Goal: Information Seeking & Learning: Find specific fact

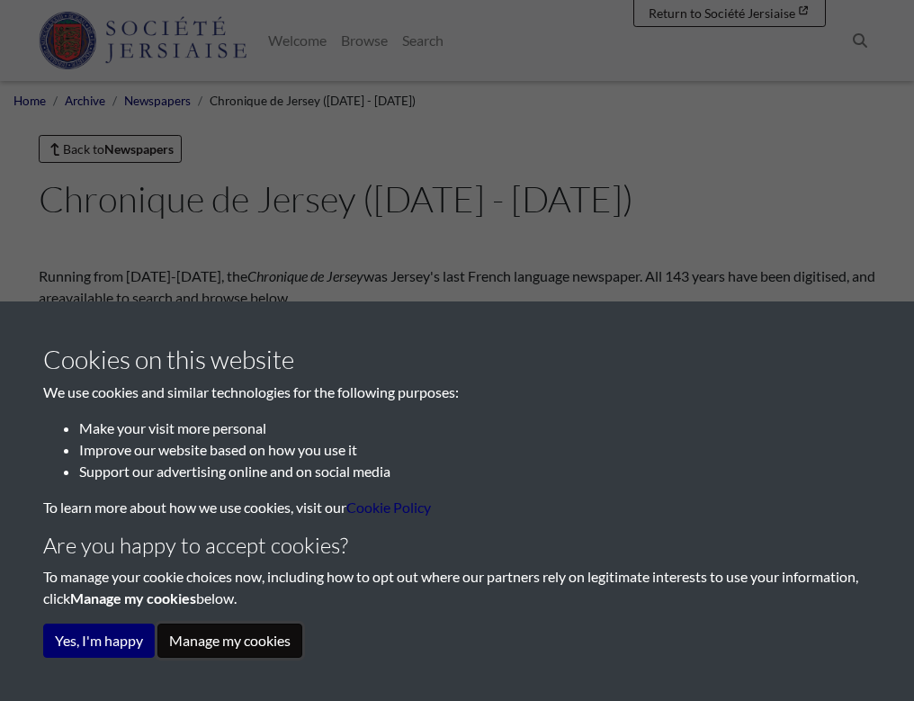
click at [186, 638] on button "Manage my cookies" at bounding box center [229, 640] width 145 height 34
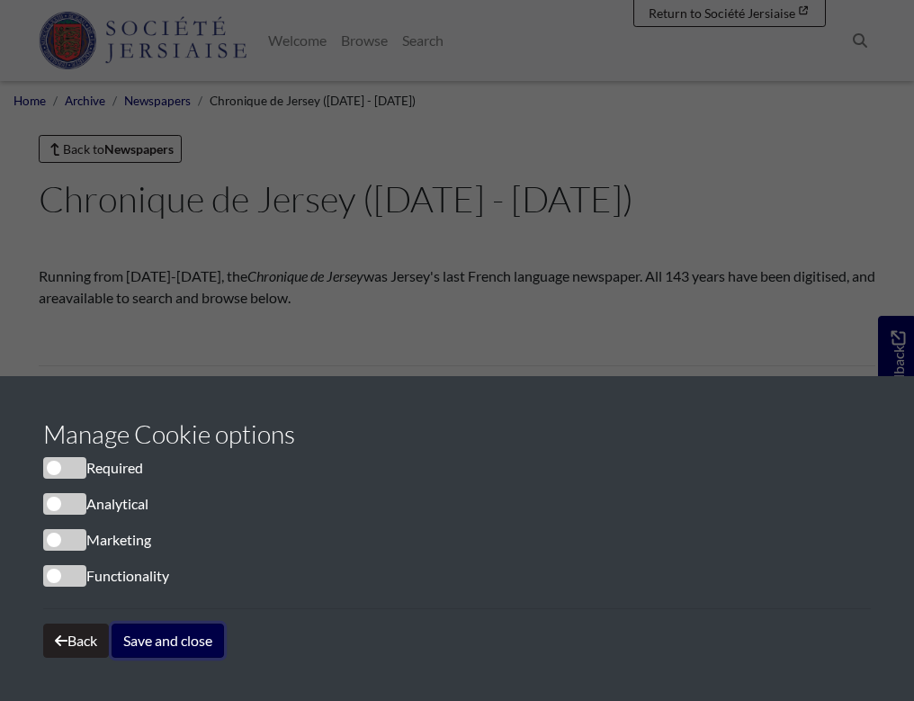
click at [153, 640] on button "Save and close" at bounding box center [168, 640] width 112 height 34
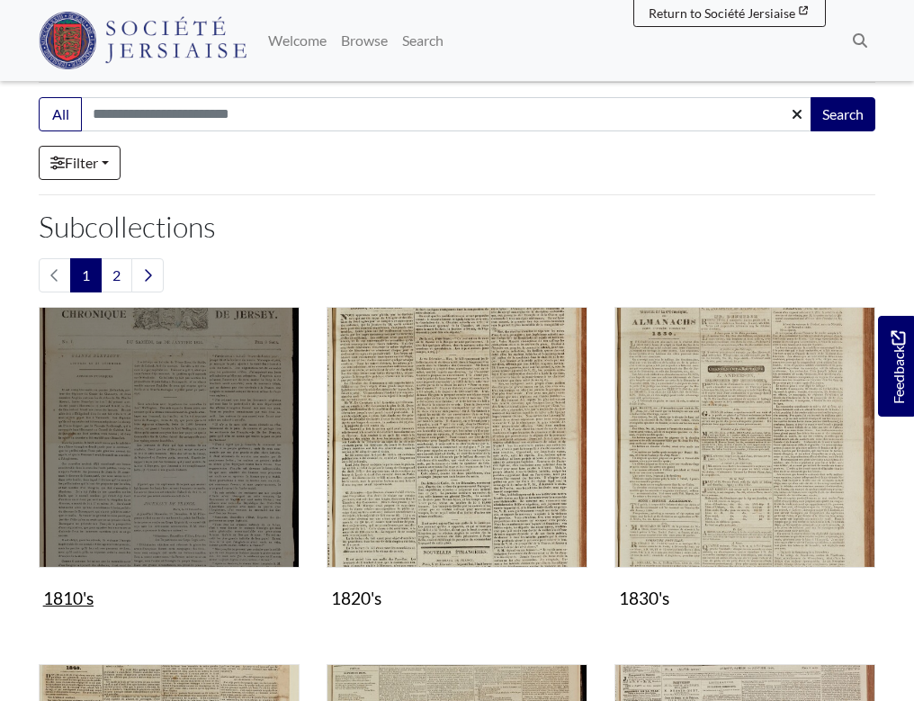
scroll to position [284, 0]
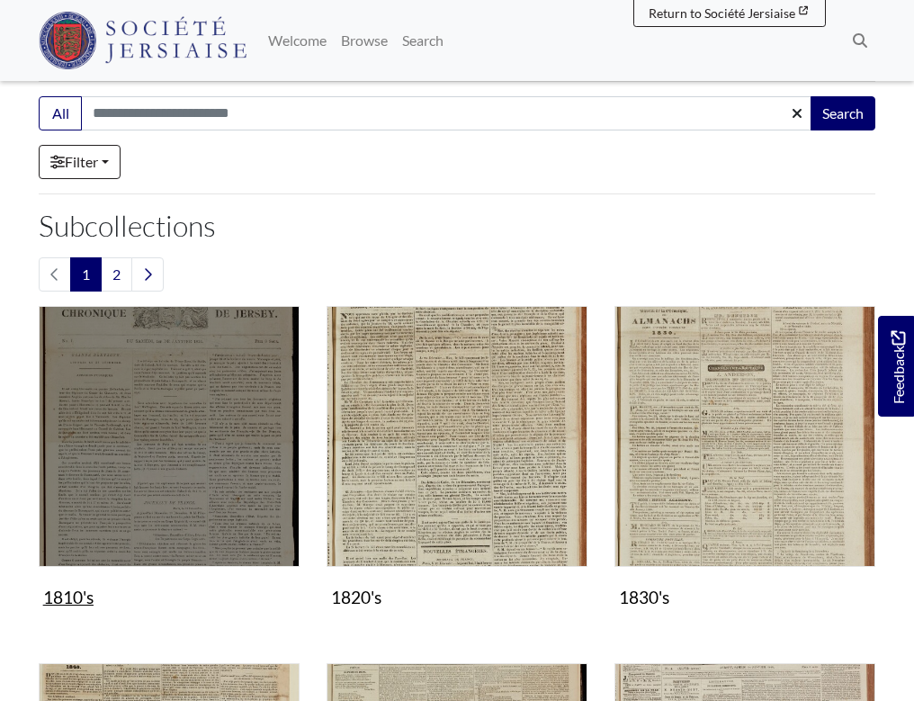
click at [147, 491] on img "Subcollection" at bounding box center [169, 436] width 261 height 261
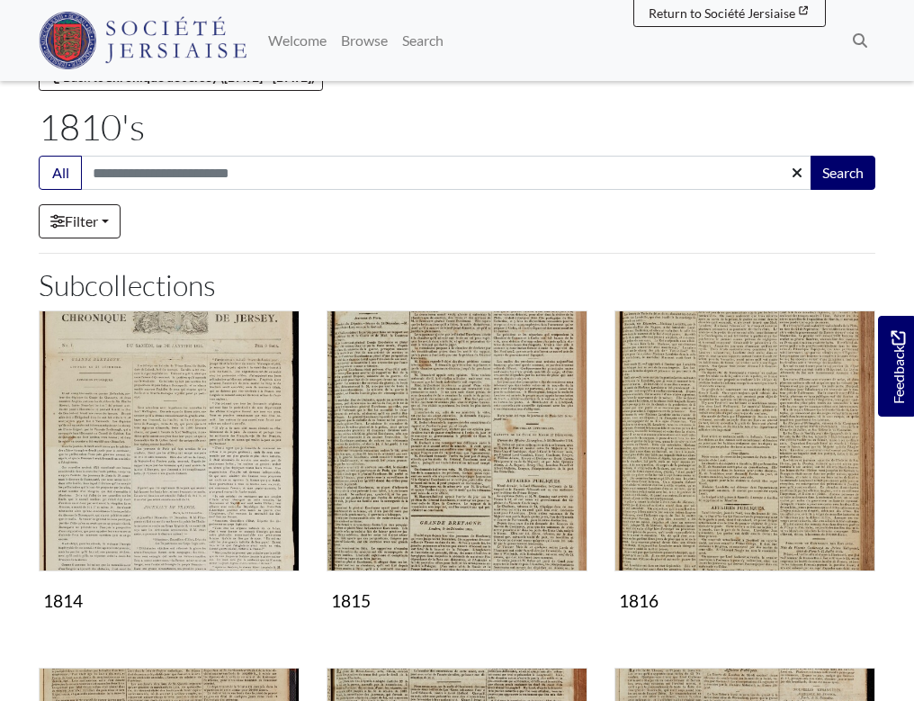
scroll to position [66, 0]
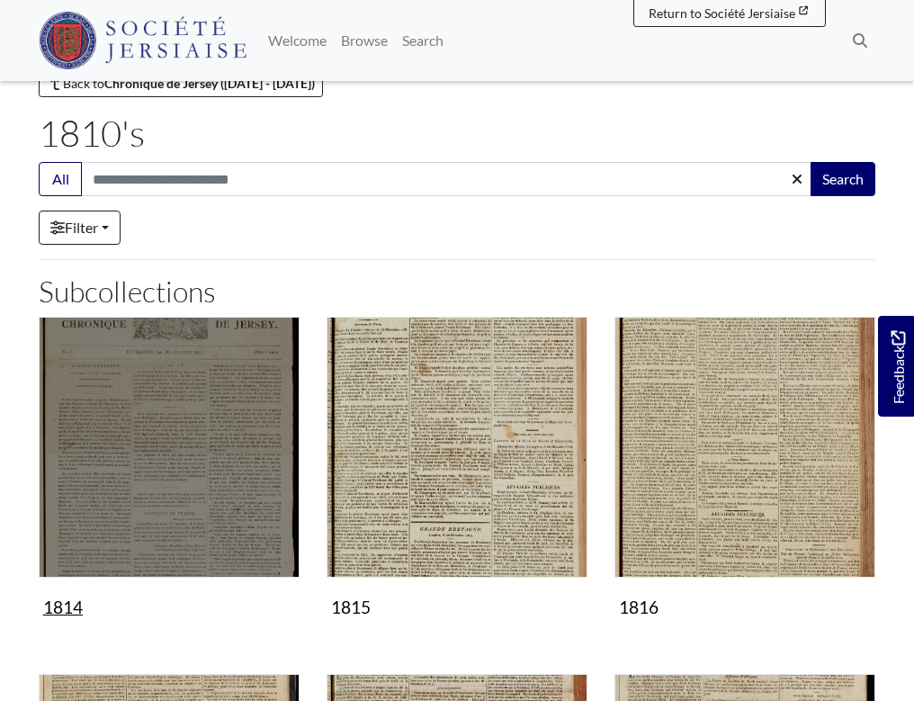
click at [90, 495] on img "Subcollection" at bounding box center [169, 447] width 261 height 261
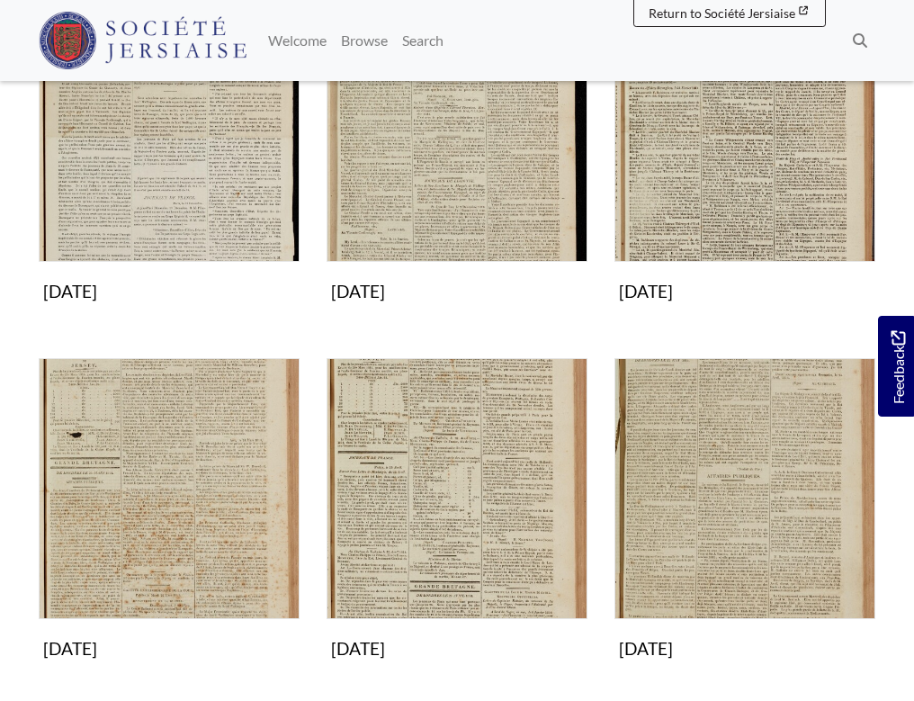
scroll to position [382, 0]
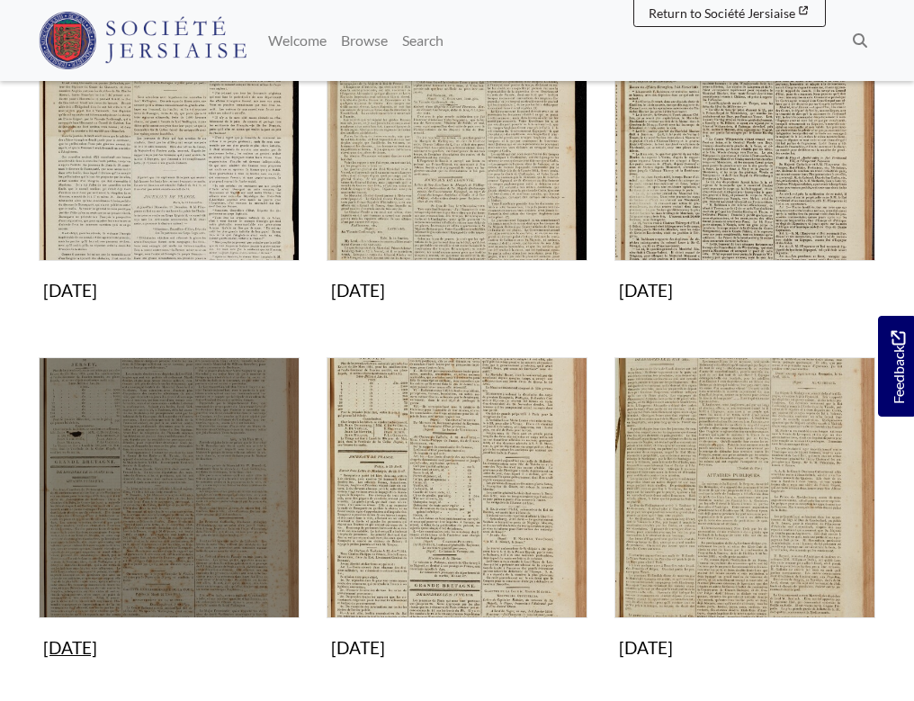
click at [134, 527] on img "Subcollection" at bounding box center [169, 487] width 261 height 261
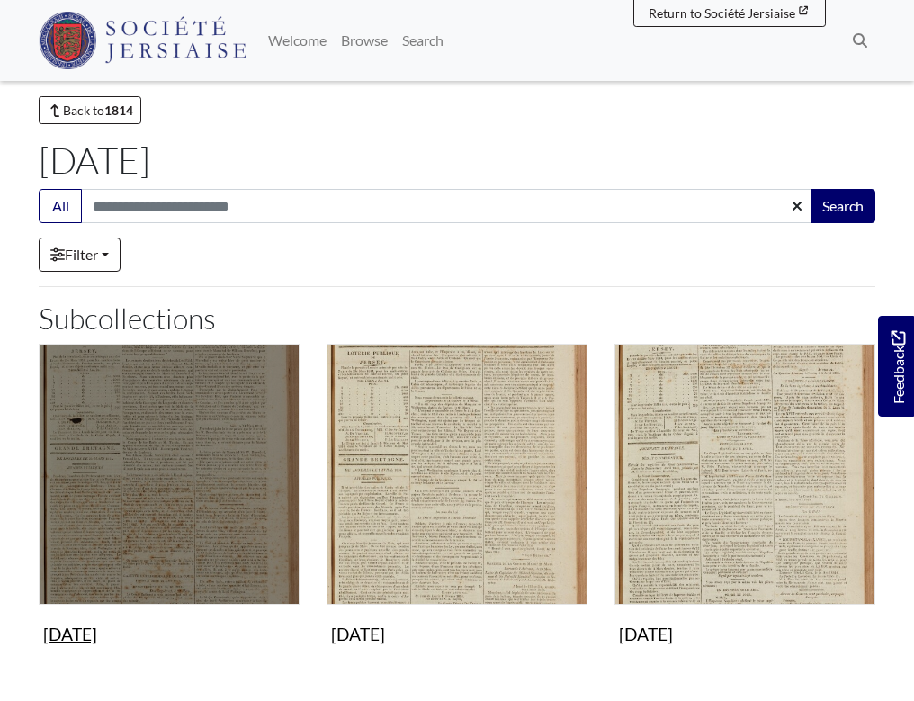
scroll to position [40, 0]
click at [130, 529] on img "Subcollection" at bounding box center [169, 473] width 261 height 261
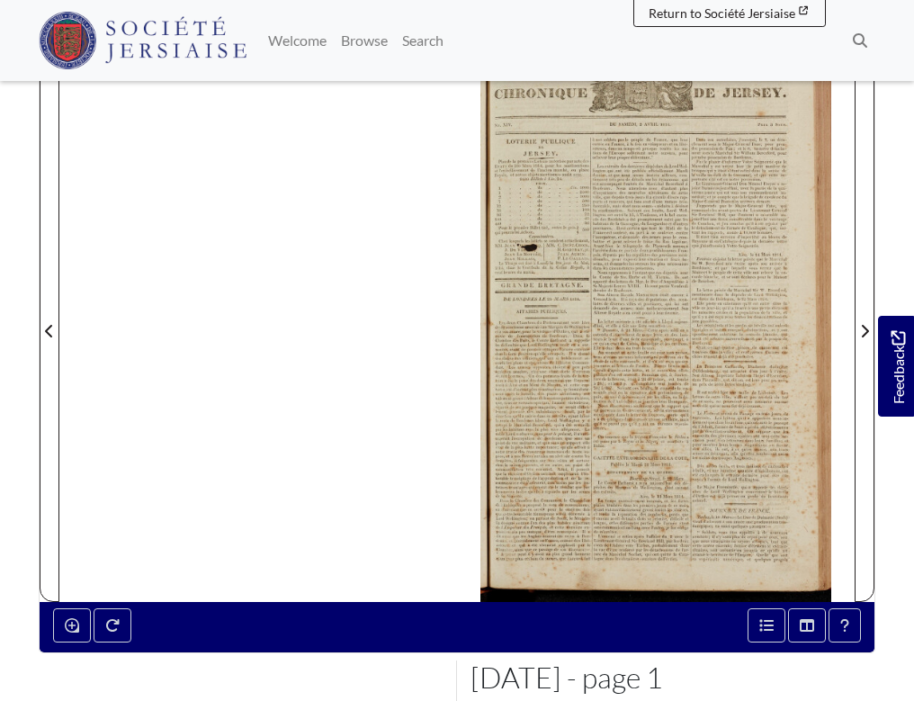
scroll to position [237, 0]
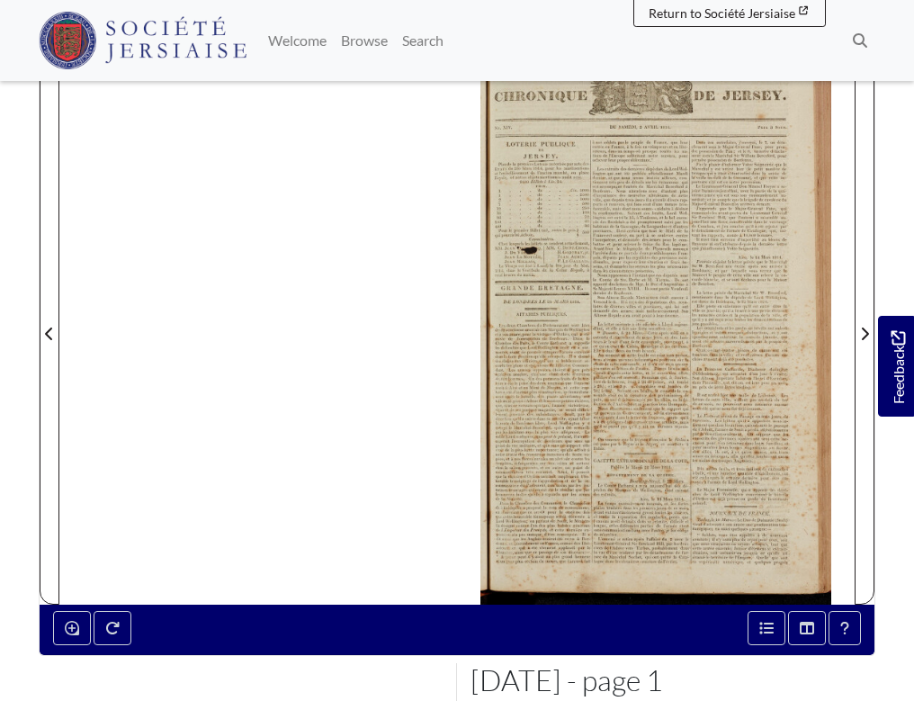
click at [612, 535] on div at bounding box center [655, 322] width 397 height 562
click at [608, 525] on div at bounding box center [655, 322] width 397 height 562
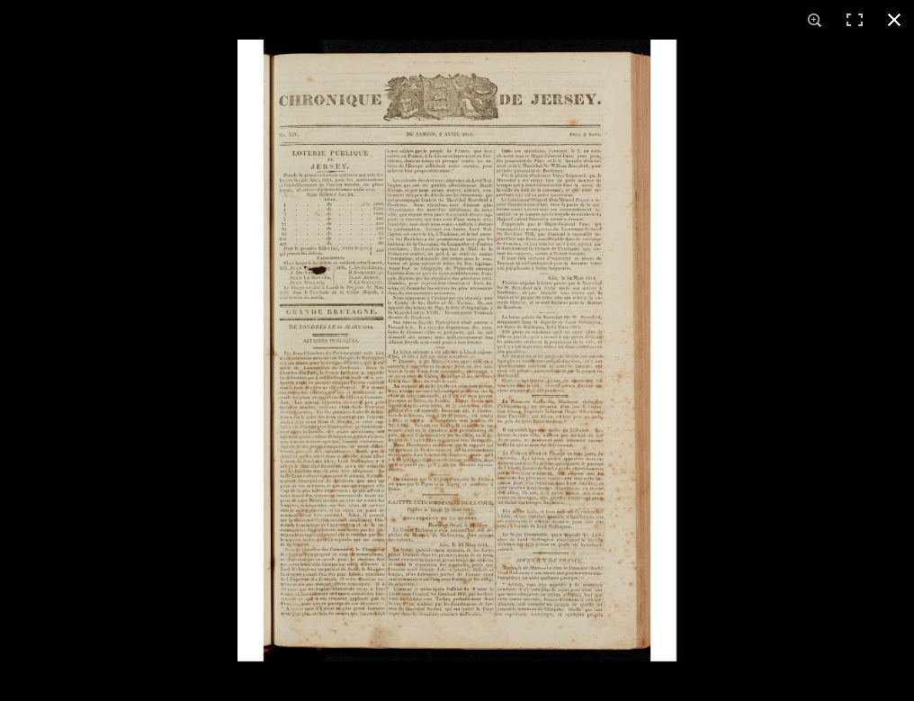
click at [732, 558] on div at bounding box center [694, 390] width 914 height 701
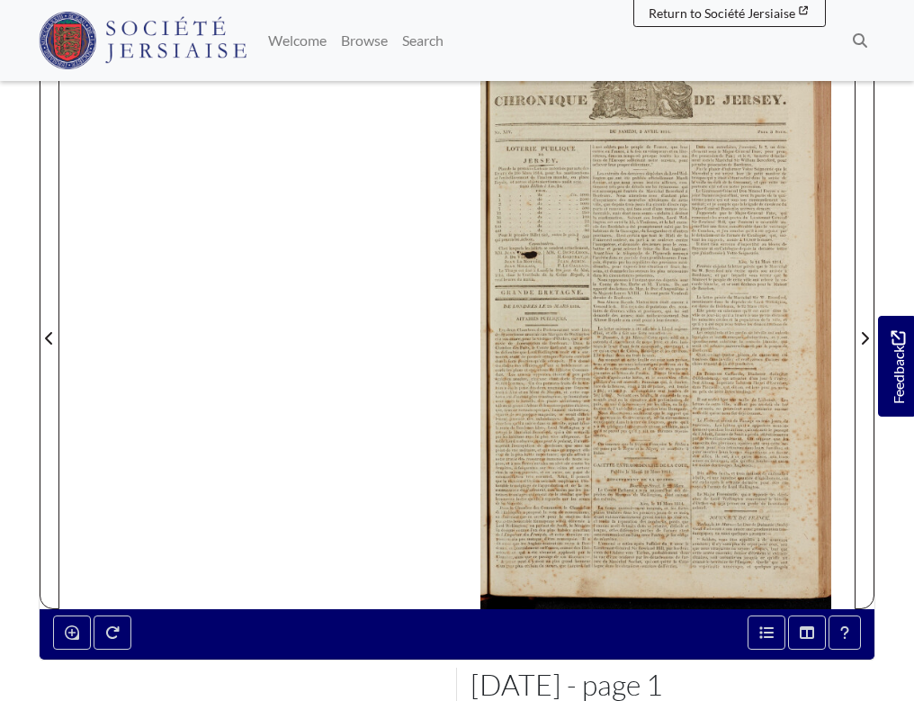
scroll to position [232, 0]
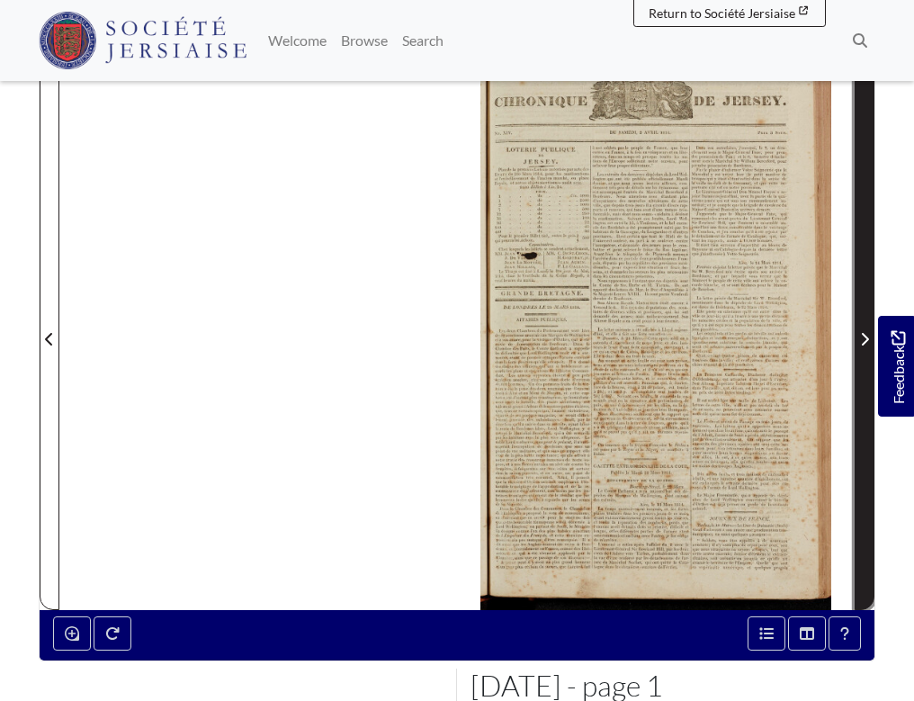
click at [867, 341] on icon "Next Page" at bounding box center [864, 339] width 9 height 14
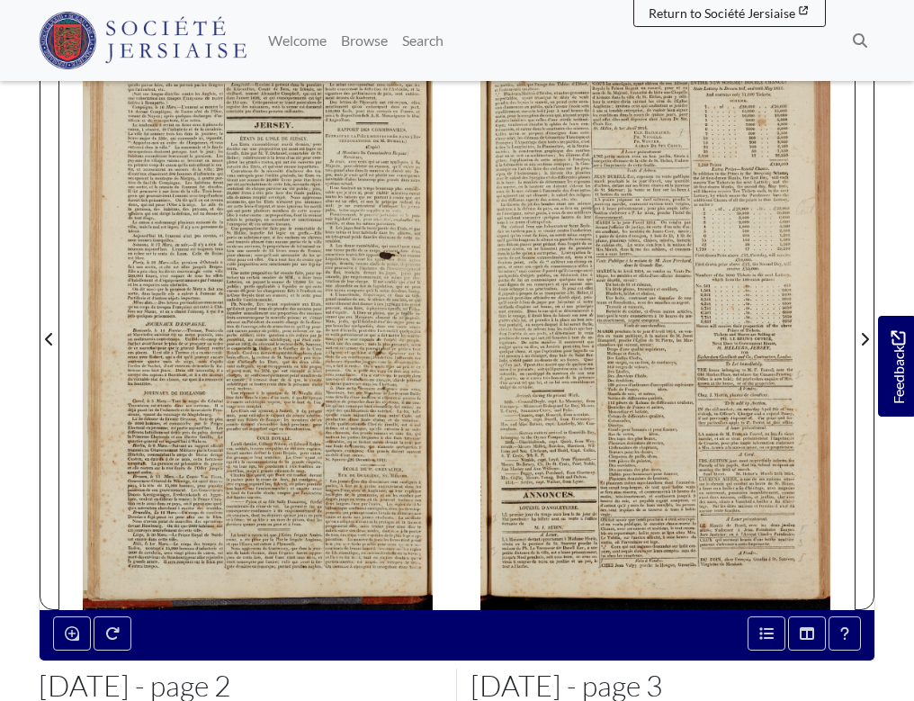
click at [285, 411] on div at bounding box center [257, 328] width 397 height 562
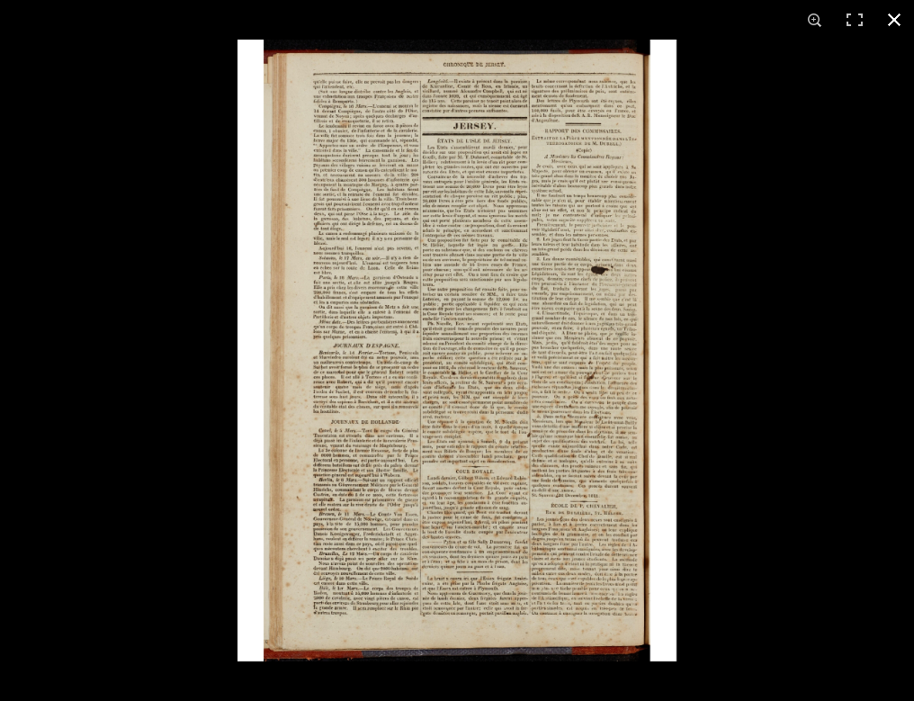
click at [723, 452] on div at bounding box center [694, 390] width 914 height 701
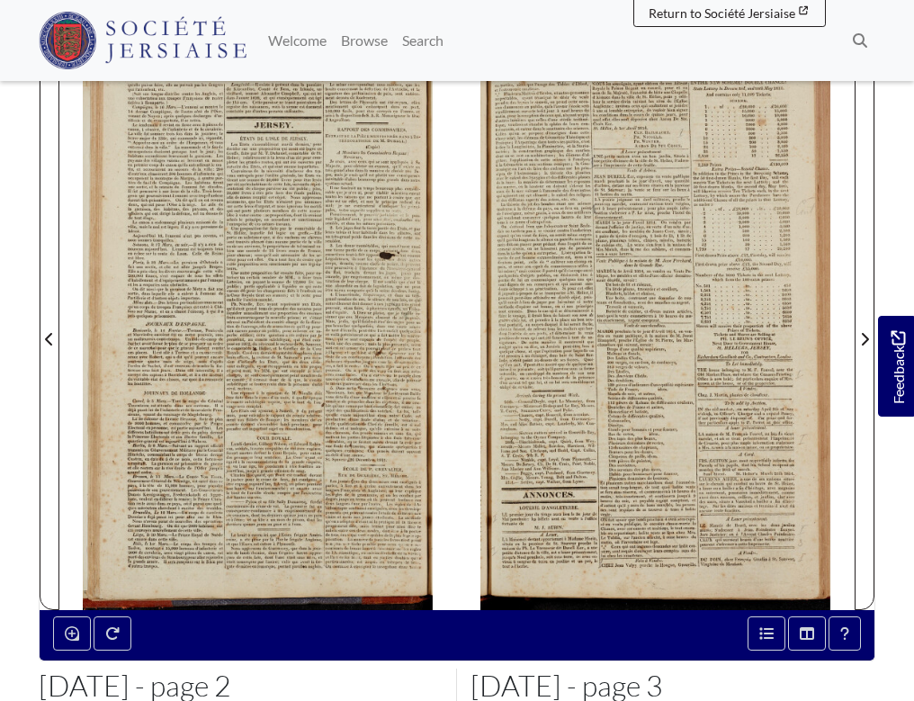
click at [557, 531] on div at bounding box center [655, 328] width 397 height 562
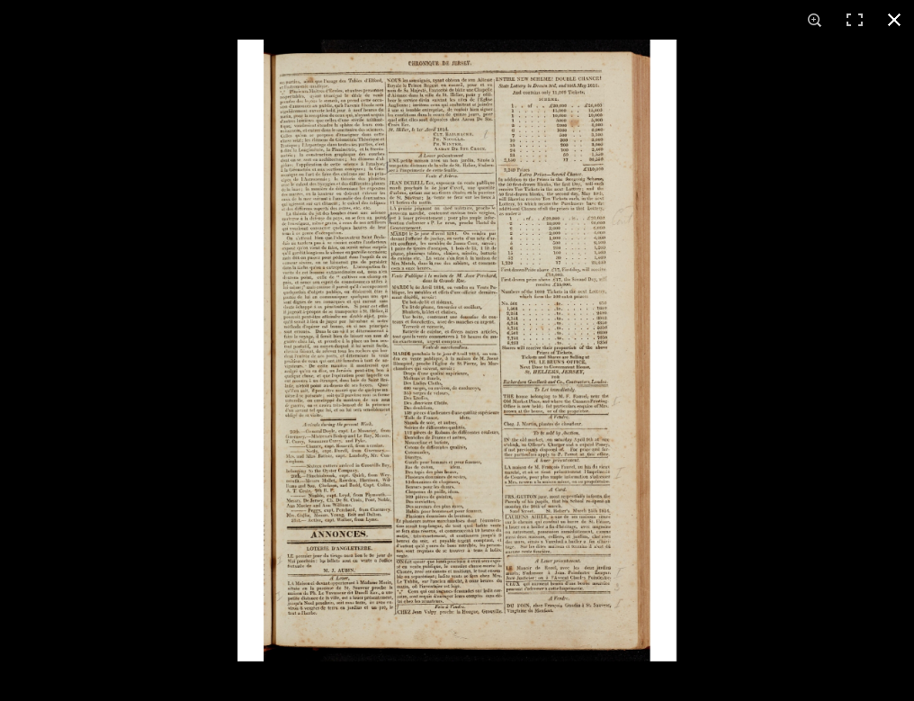
click at [747, 507] on div at bounding box center [694, 390] width 914 height 701
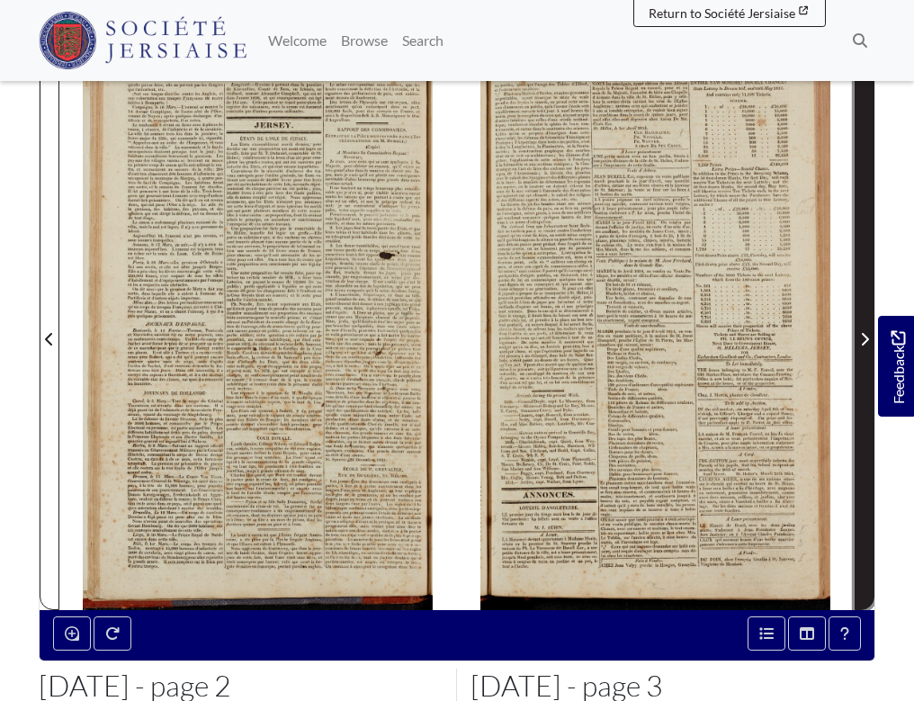
click at [862, 337] on icon "Next Page" at bounding box center [864, 339] width 9 height 14
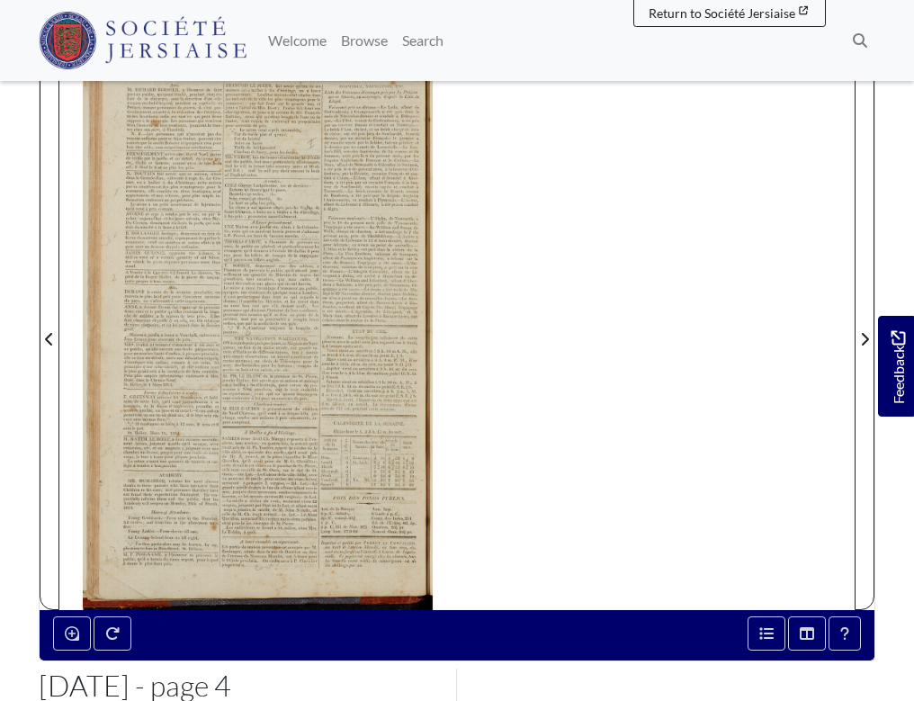
click at [255, 456] on div at bounding box center [257, 328] width 397 height 562
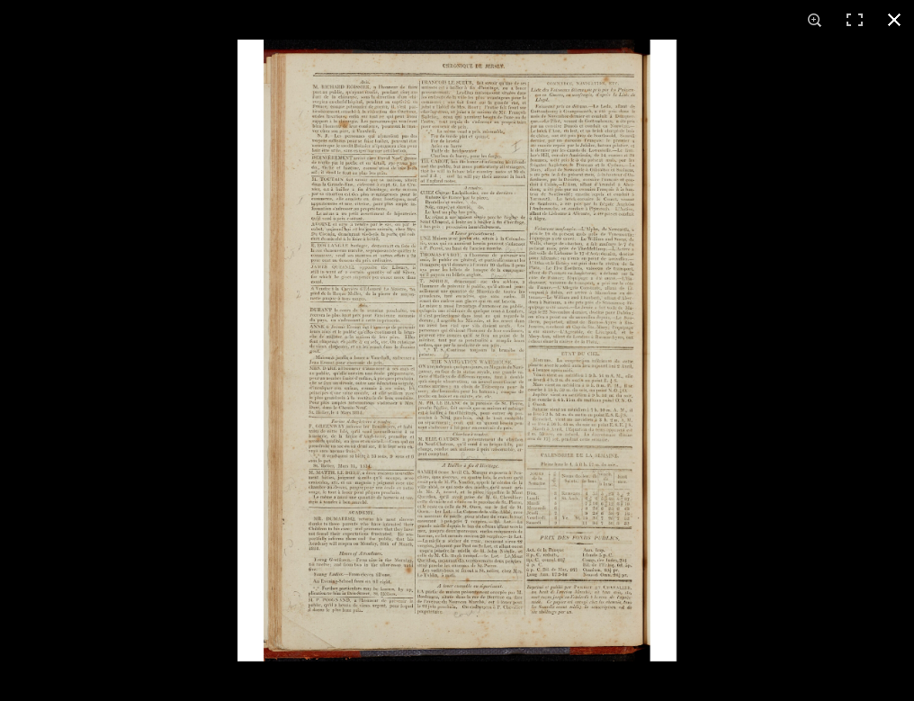
click at [754, 554] on div at bounding box center [694, 390] width 914 height 701
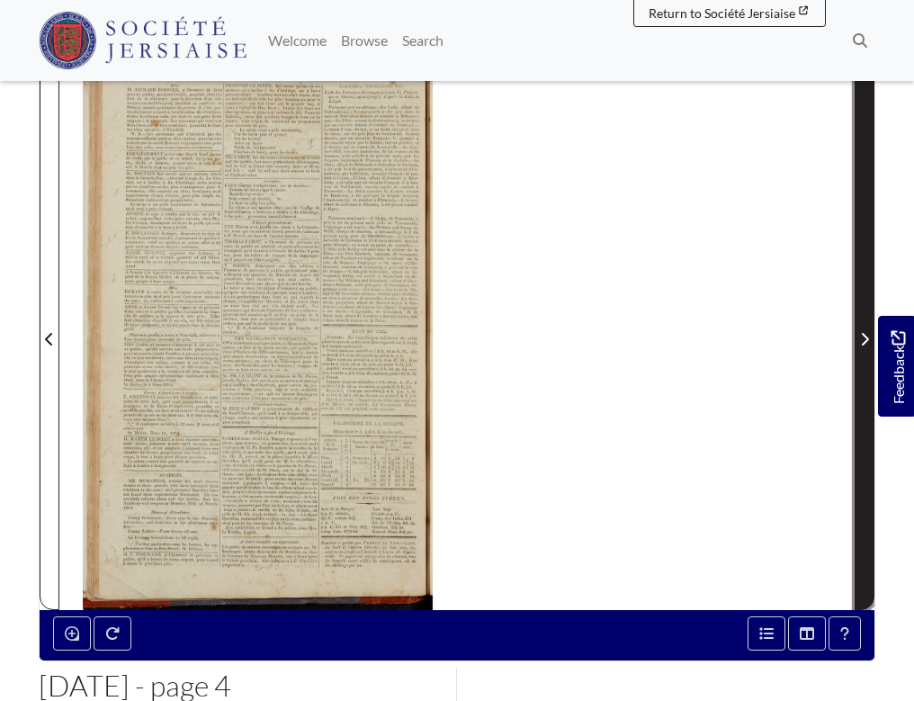
click at [862, 340] on icon "Next Page" at bounding box center [864, 339] width 9 height 14
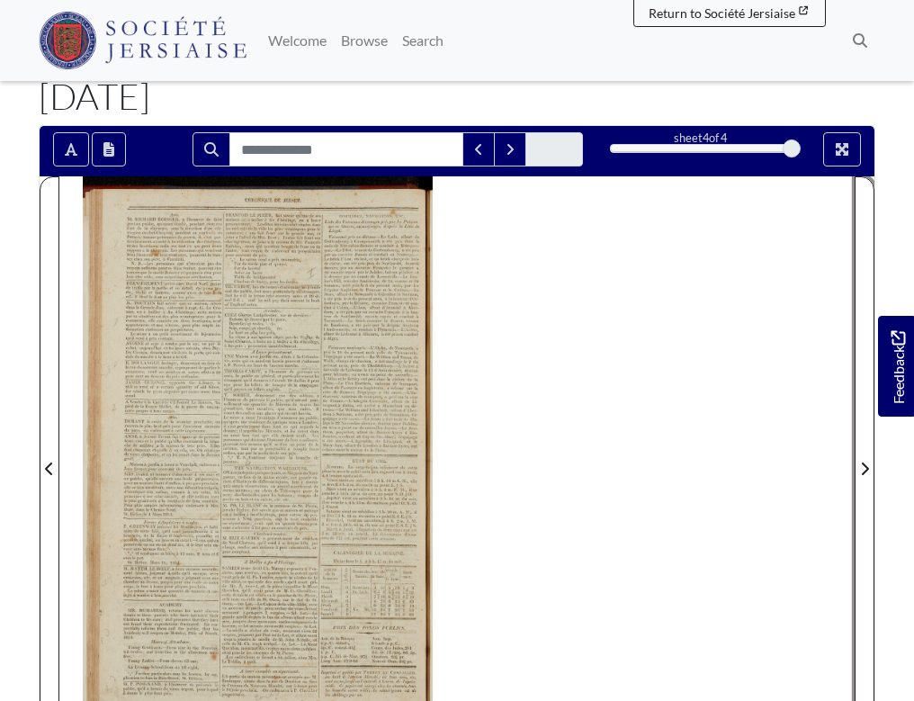
scroll to position [109, 0]
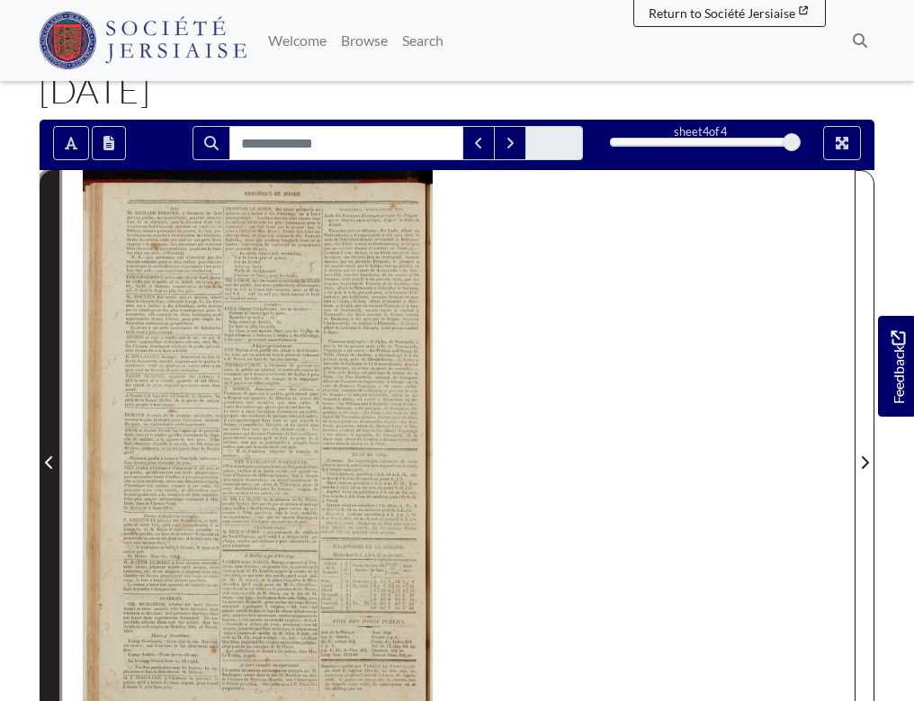
click at [49, 465] on icon "Previous Page" at bounding box center [48, 462] width 7 height 13
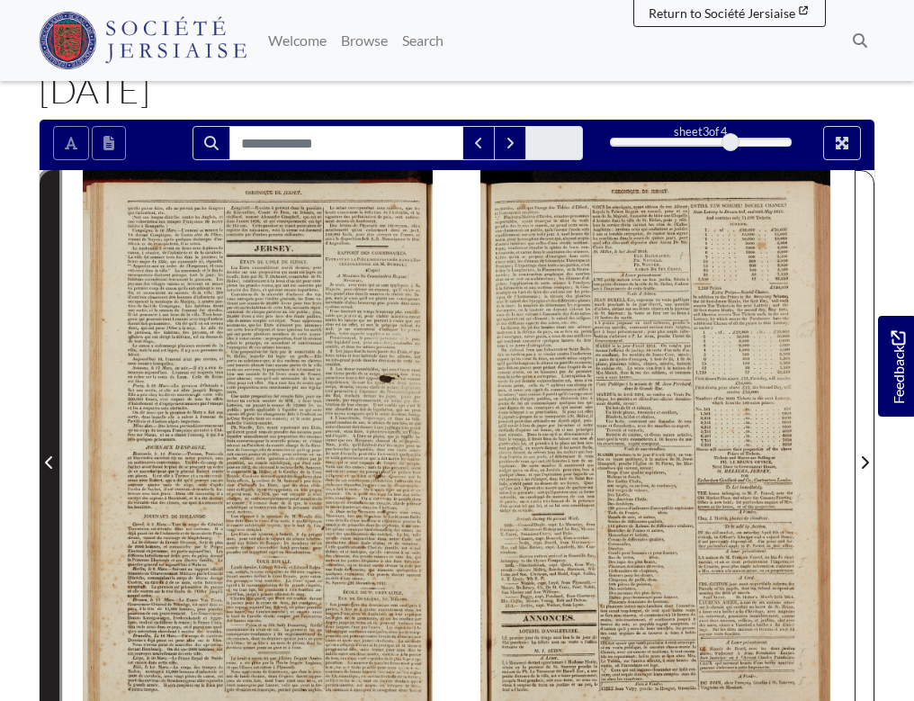
click at [49, 465] on icon "Previous Page" at bounding box center [48, 462] width 7 height 13
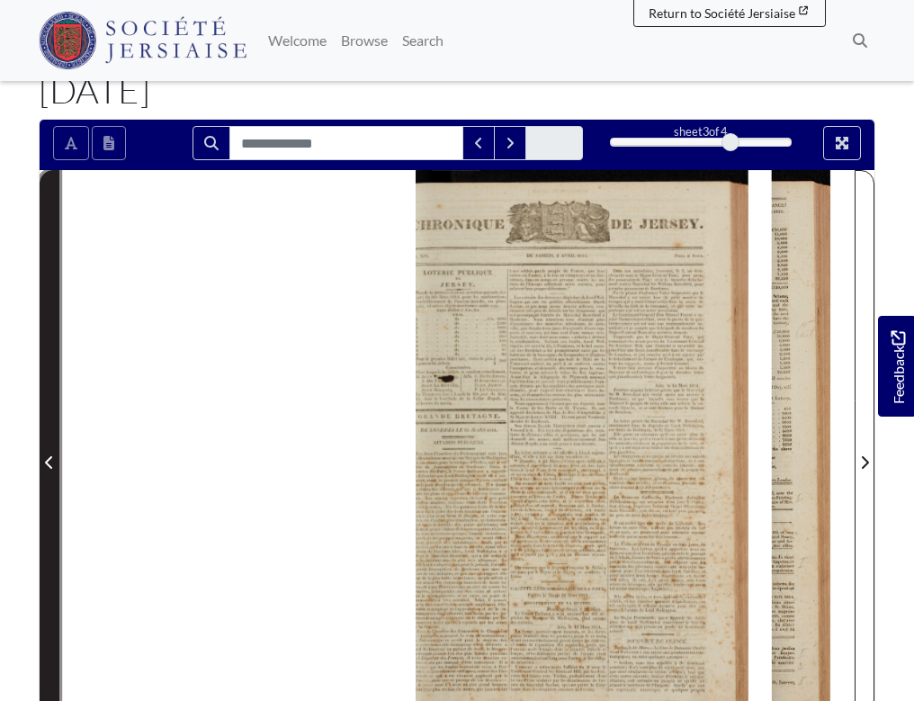
click at [49, 465] on icon "Previous Page" at bounding box center [48, 462] width 7 height 13
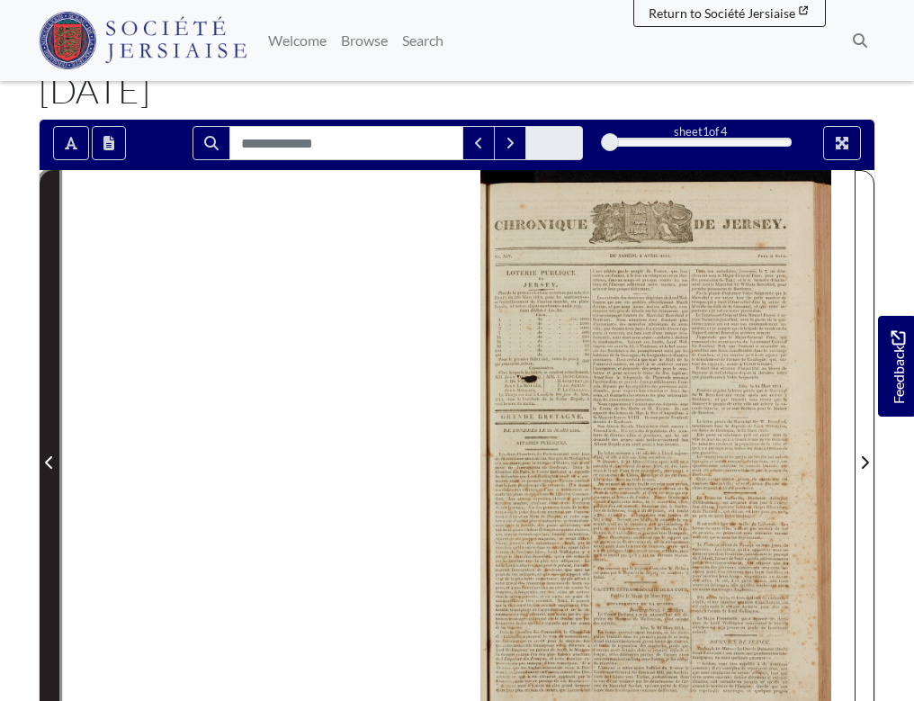
click at [49, 465] on icon "Previous Page" at bounding box center [48, 462] width 7 height 13
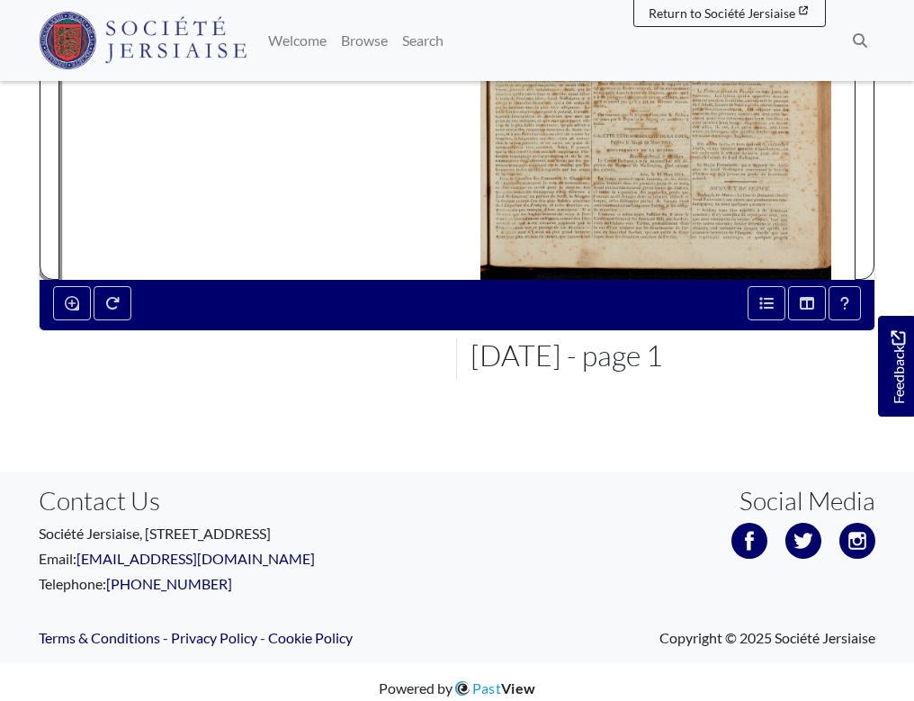
scroll to position [575, 0]
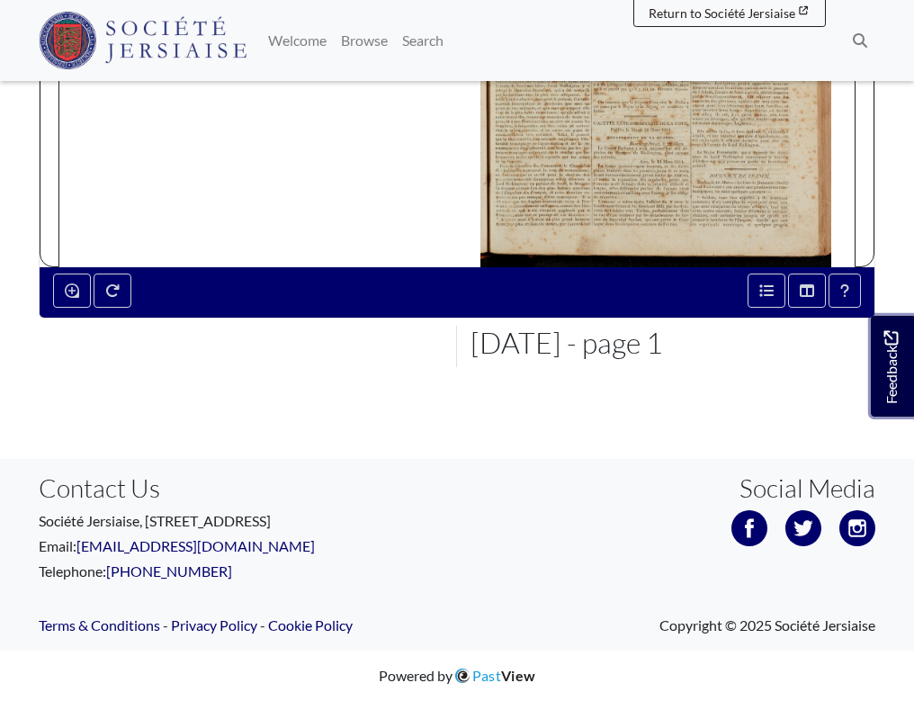
click at [895, 344] on icon "Would you like to provide feedback?" at bounding box center [890, 337] width 14 height 14
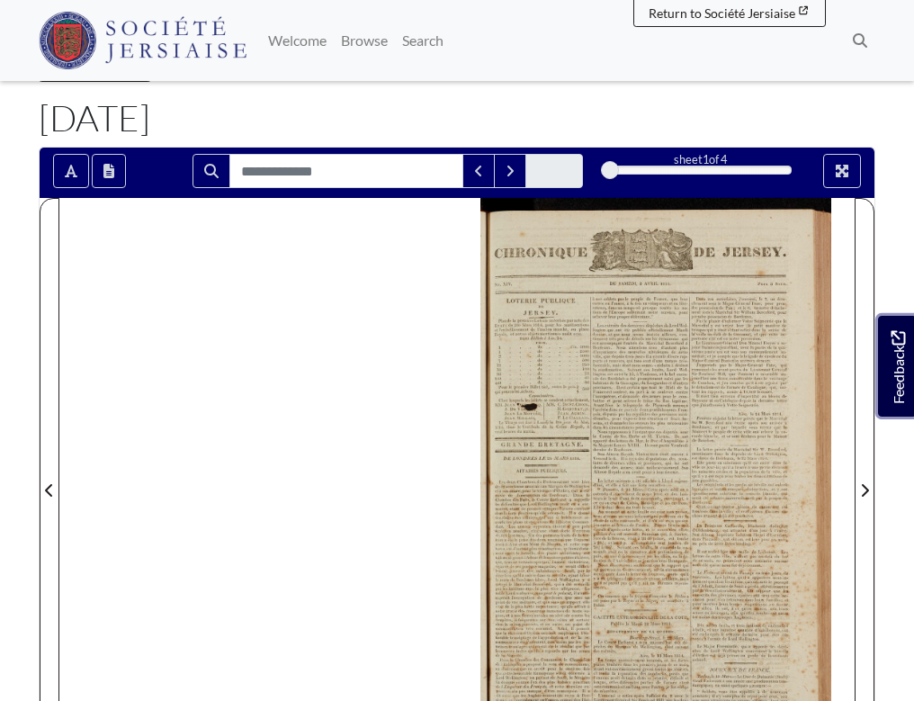
scroll to position [0, 0]
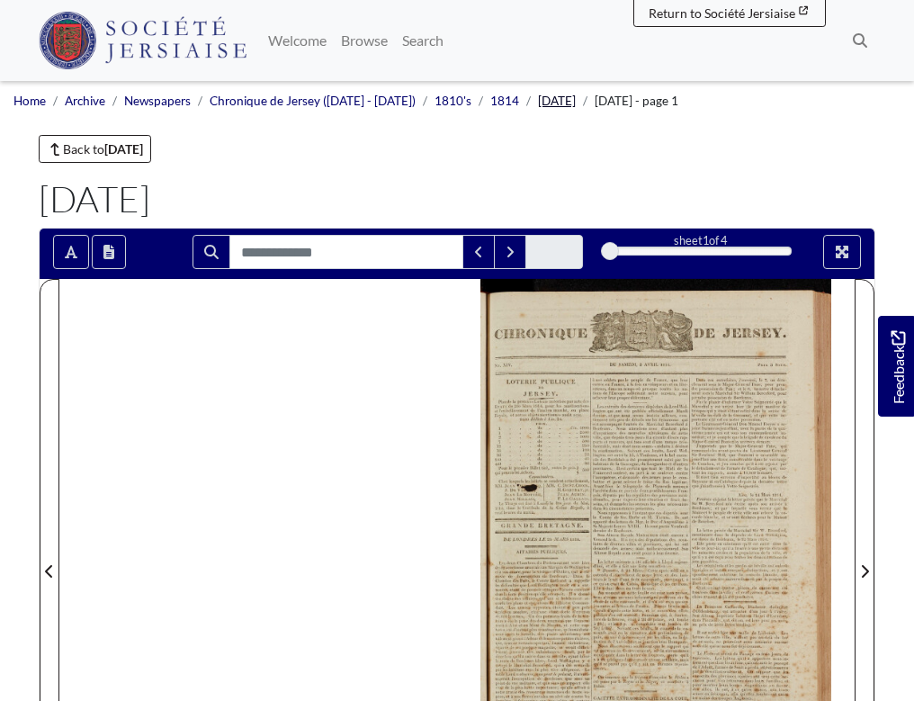
click at [548, 103] on link "[DATE]" at bounding box center [557, 101] width 38 height 14
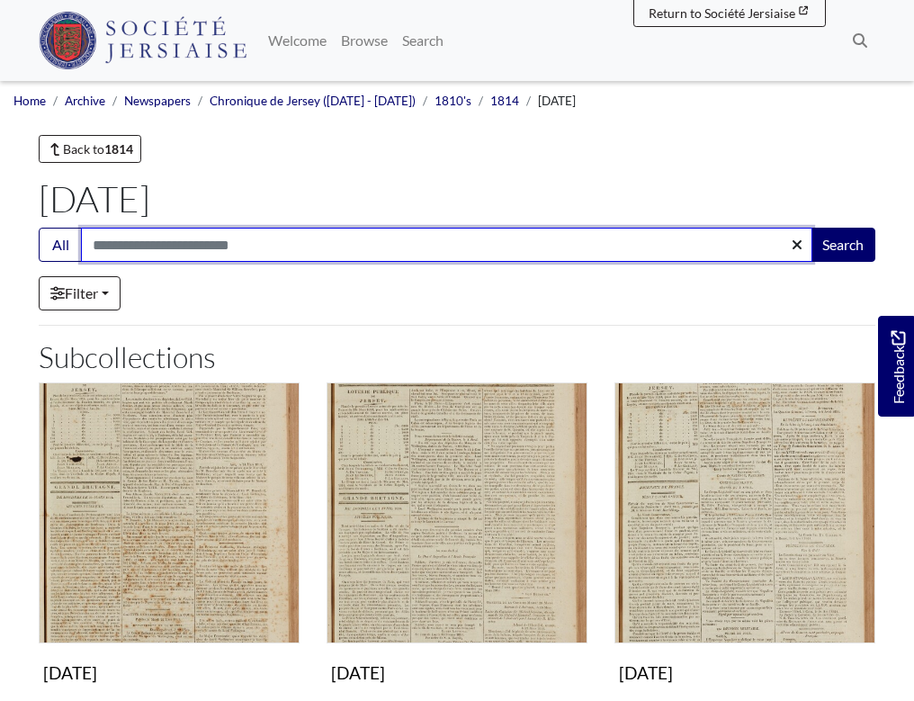
click at [245, 246] on input "Search:" at bounding box center [446, 245] width 731 height 34
type input "**********"
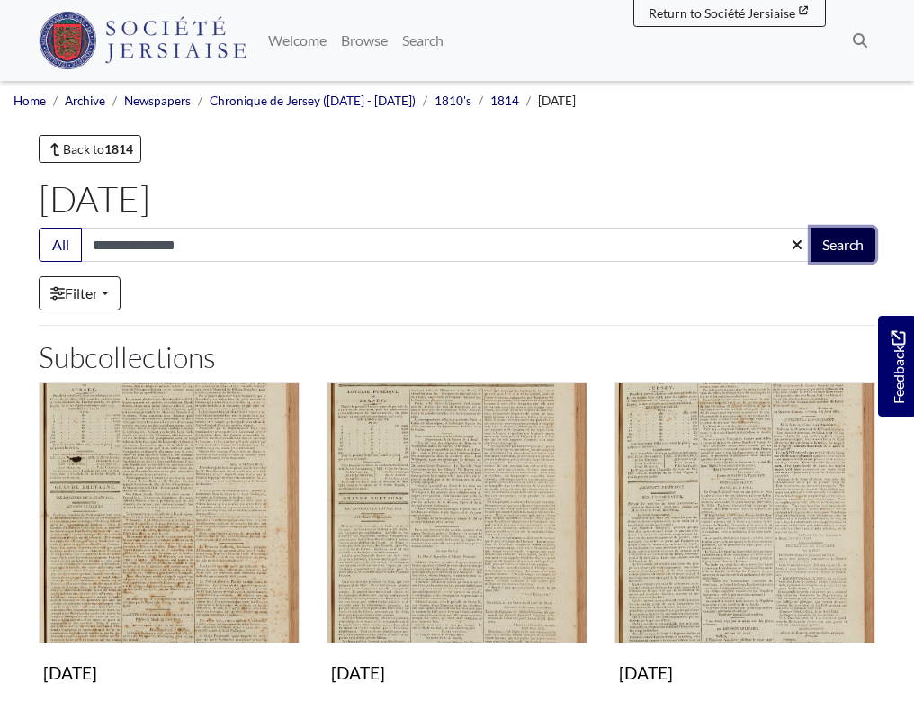
click at [838, 247] on button "Search" at bounding box center [842, 245] width 65 height 34
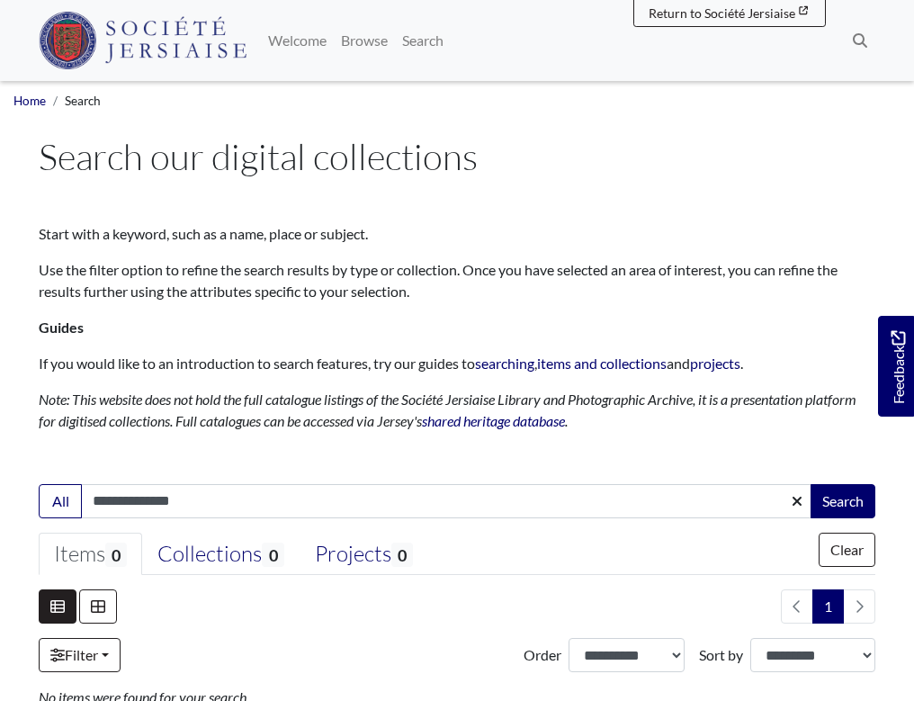
click at [207, 505] on input "**********" at bounding box center [446, 501] width 731 height 34
type input "*"
type input "**********"
click at [843, 504] on button "Search" at bounding box center [842, 501] width 65 height 34
click at [192, 503] on input "**********" at bounding box center [446, 501] width 731 height 34
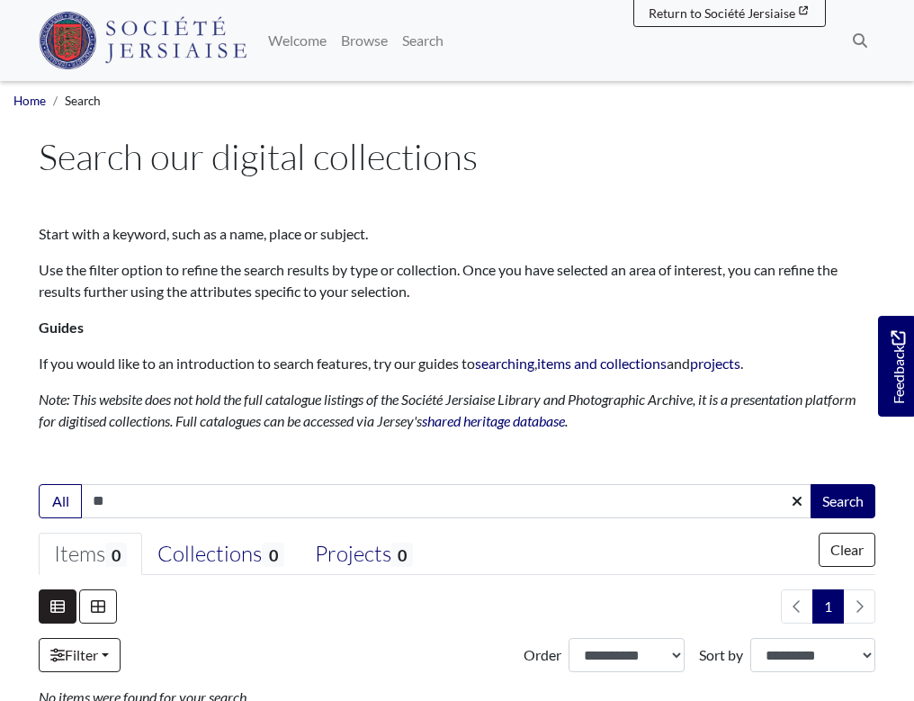
type input "*"
type input "*******"
click at [845, 503] on button "Search" at bounding box center [842, 501] width 65 height 34
click at [100, 502] on input "*******" at bounding box center [446, 501] width 731 height 34
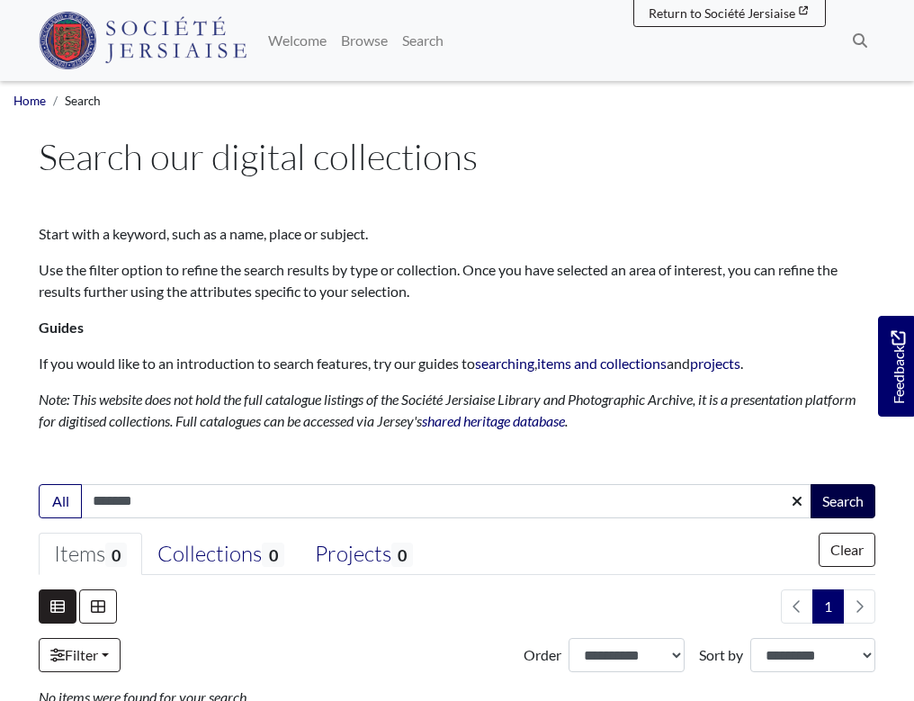
type input "*******"
click at [838, 503] on button "Search" at bounding box center [842, 501] width 65 height 34
click at [144, 504] on input "*******" at bounding box center [446, 501] width 731 height 34
type input "*"
type input "*******"
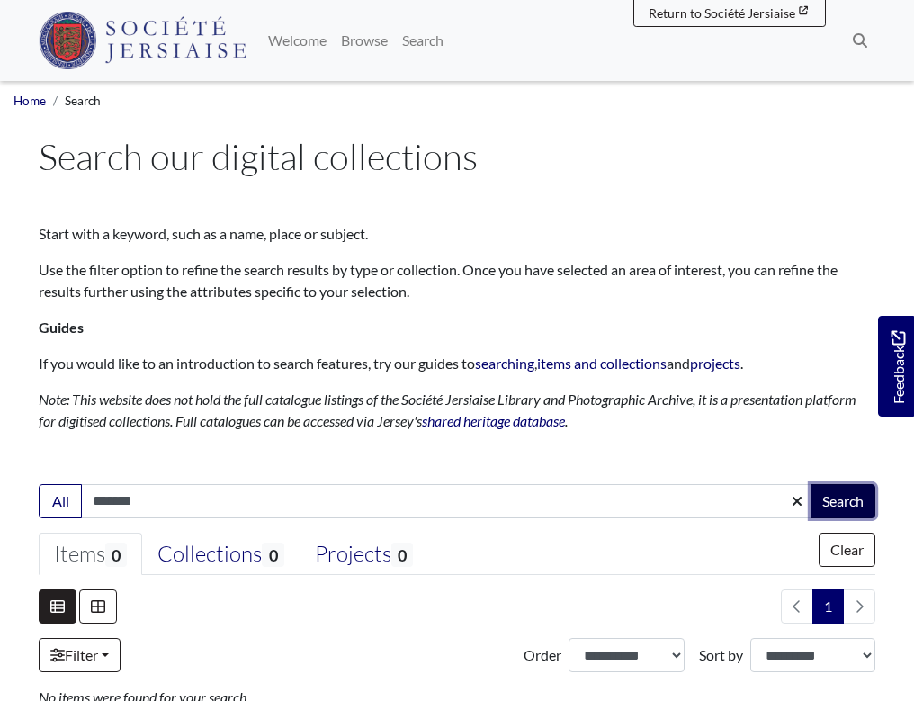
click at [846, 502] on button "Search" at bounding box center [842, 501] width 65 height 34
